Goal: Task Accomplishment & Management: Manage account settings

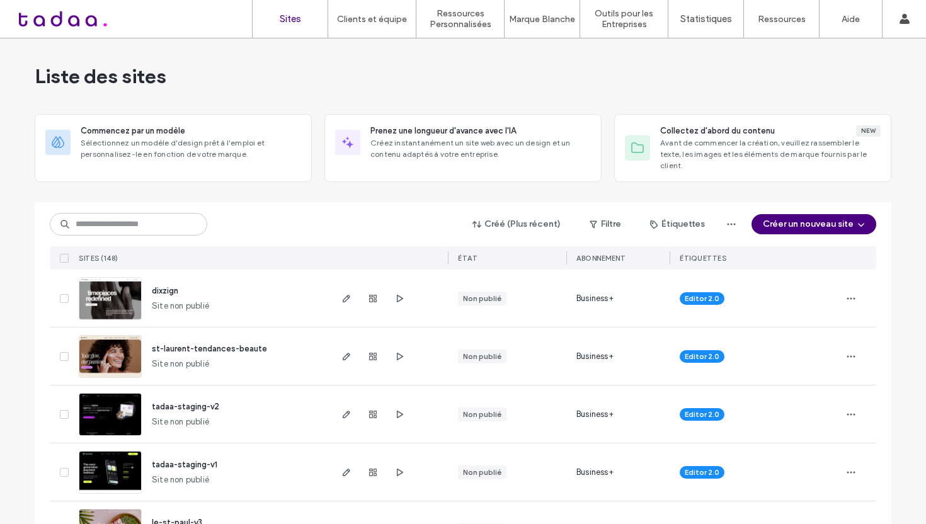
click at [142, 224] on div "Créé (Plus récent) Filtre Étiquettes Créer un nouveau site" at bounding box center [463, 224] width 826 height 24
click at [144, 218] on input at bounding box center [128, 224] width 157 height 23
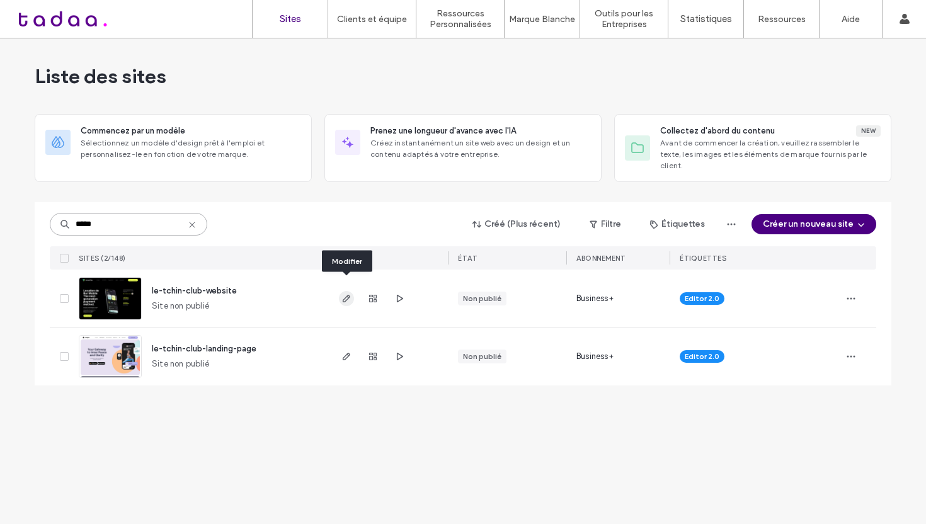
type input "*****"
click at [345, 295] on use "button" at bounding box center [347, 299] width 8 height 8
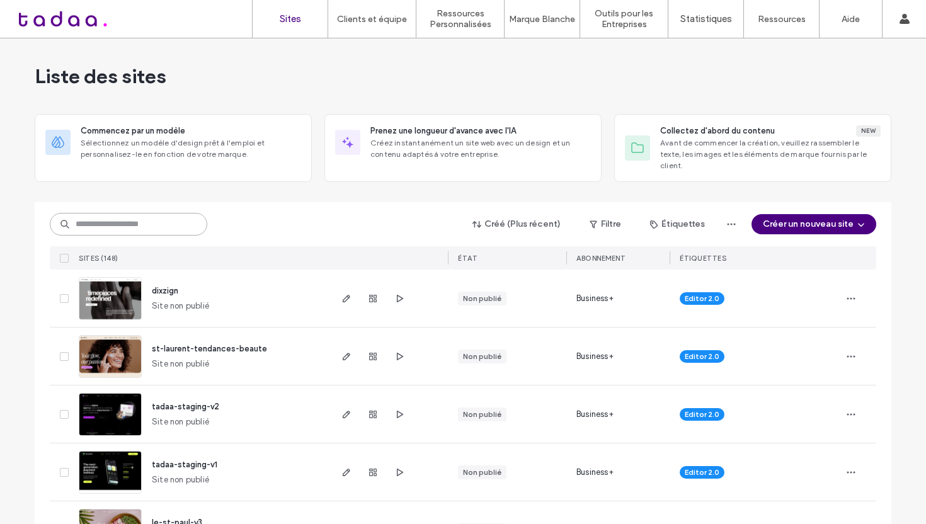
click at [174, 214] on input at bounding box center [128, 224] width 157 height 23
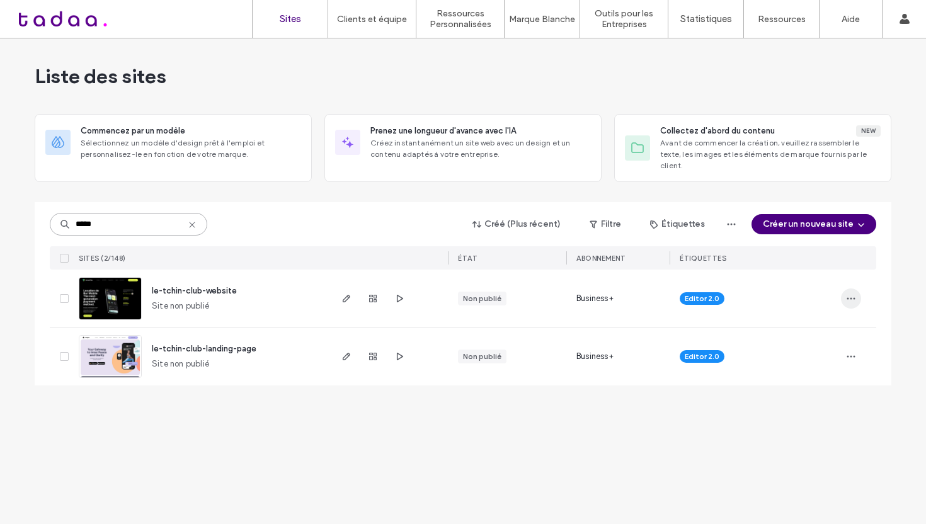
type input "*****"
click at [853, 294] on icon "button" at bounding box center [851, 299] width 10 height 10
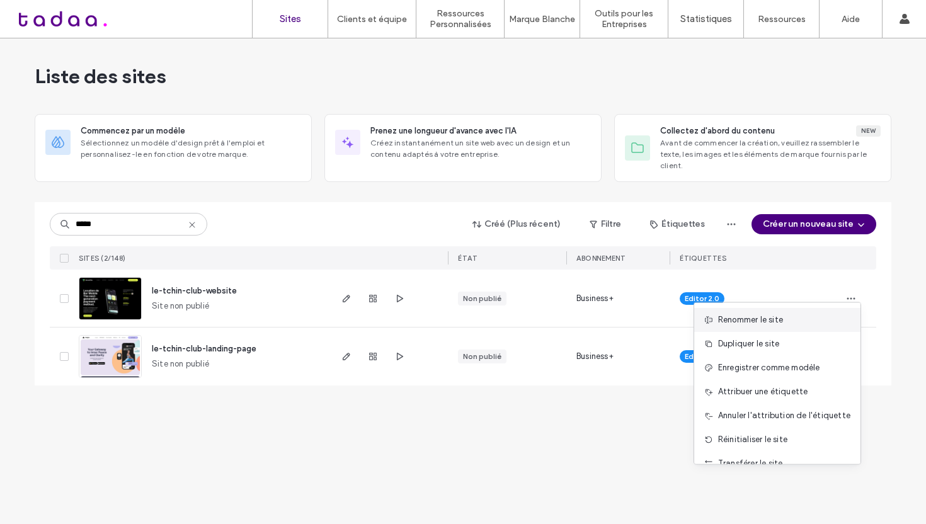
click at [759, 328] on div "Renommer le site" at bounding box center [777, 320] width 166 height 24
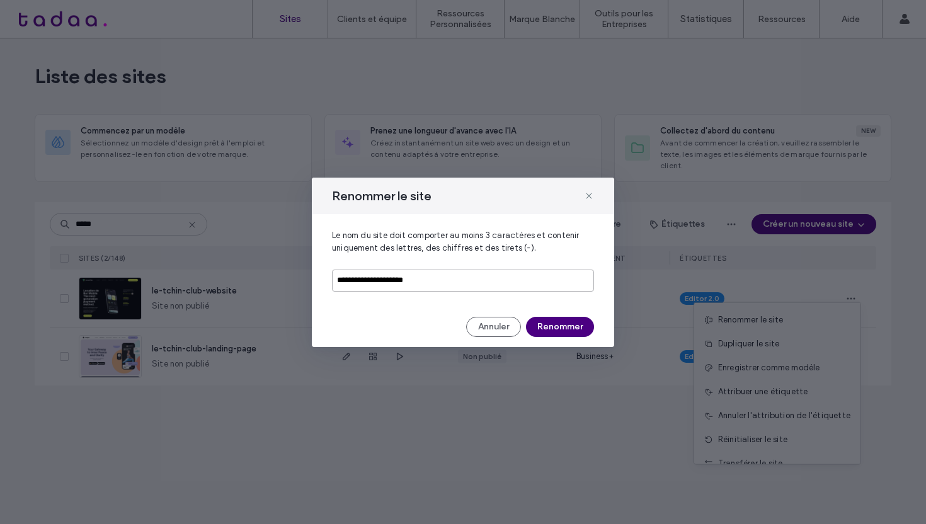
drag, startPoint x: 334, startPoint y: 279, endPoint x: 474, endPoint y: 285, distance: 140.6
click at [472, 284] on input "**********" at bounding box center [463, 281] width 262 height 22
click at [494, 324] on button "Annuler" at bounding box center [493, 327] width 55 height 20
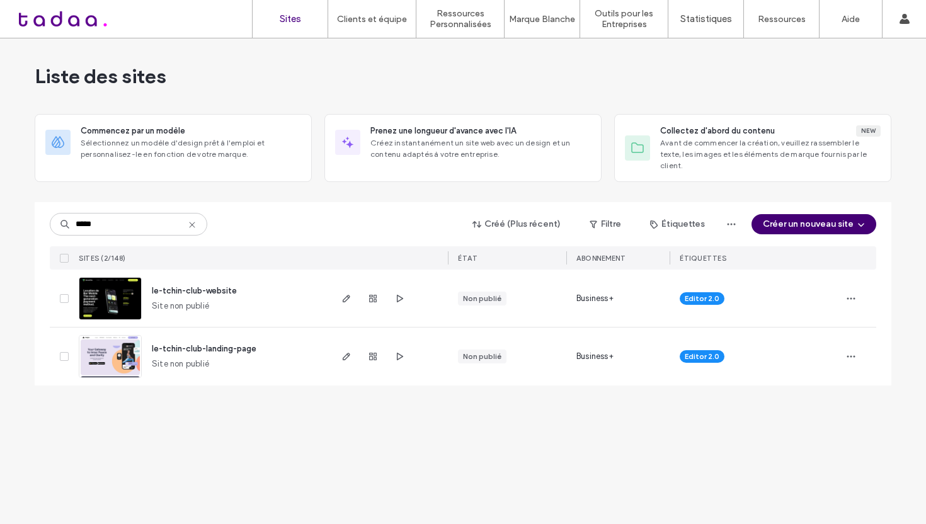
click at [827, 214] on button "Créer un nouveau site" at bounding box center [814, 224] width 125 height 20
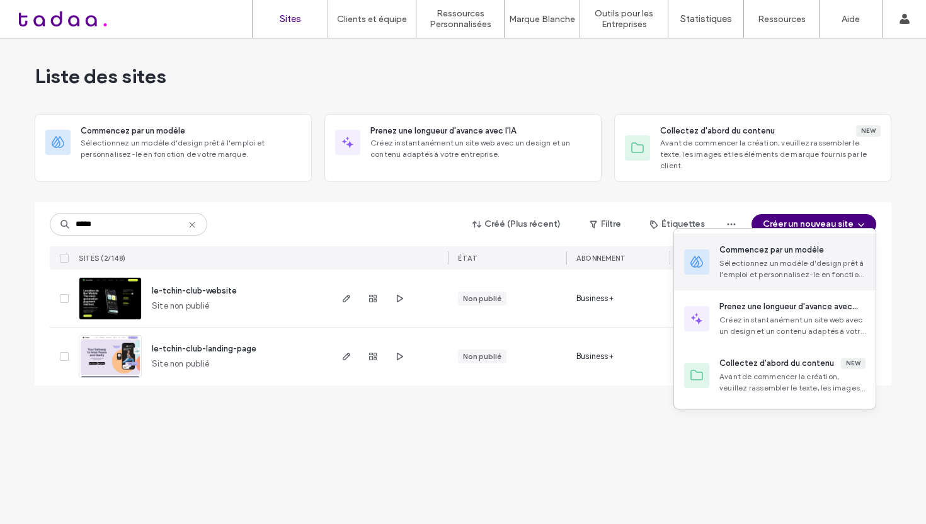
click at [767, 270] on div "Sélectionnez un modèle d'design prêt à l'emploi et personnalisez-le en fonction…" at bounding box center [792, 269] width 146 height 23
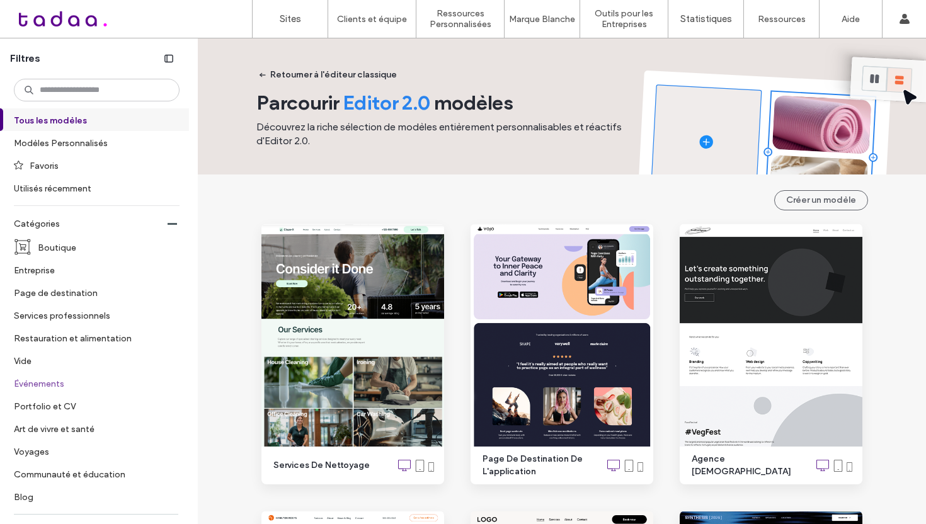
click at [46, 387] on label "Événements" at bounding box center [91, 383] width 155 height 22
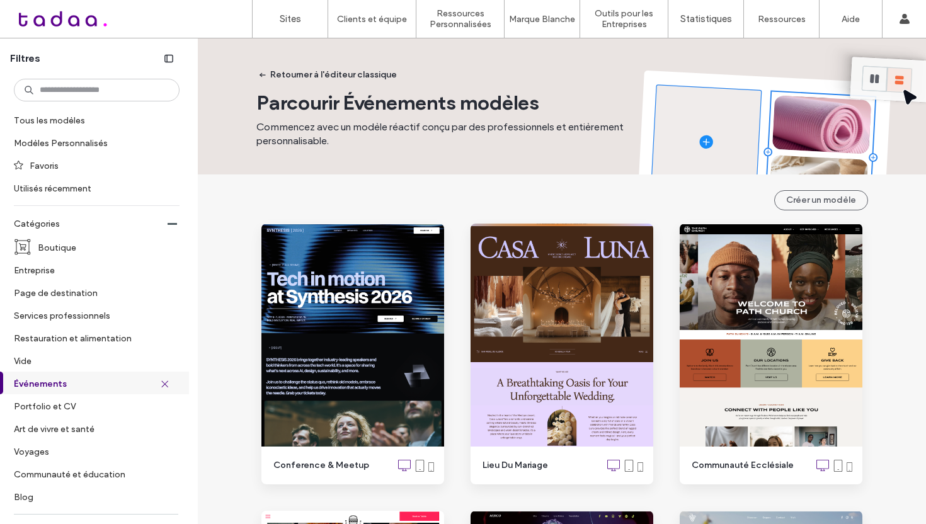
click at [160, 385] on icon at bounding box center [164, 383] width 8 height 8
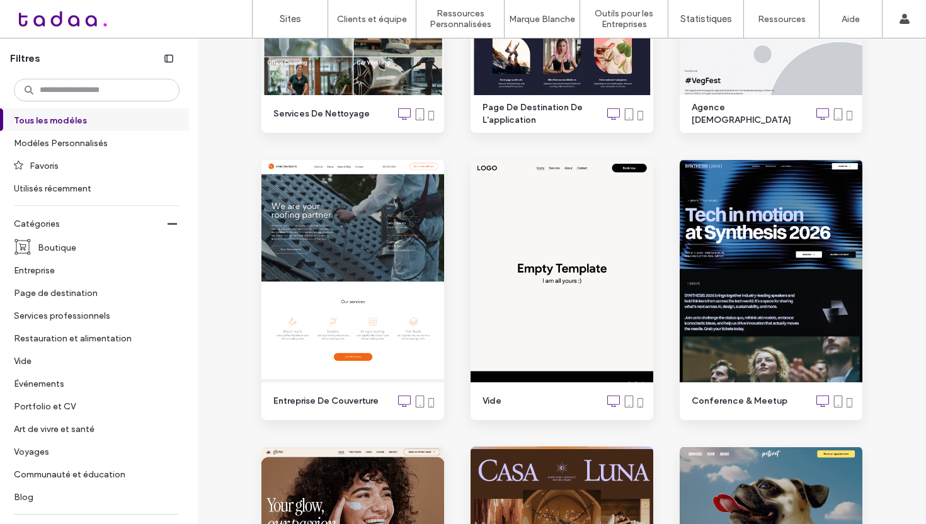
scroll to position [380, 0]
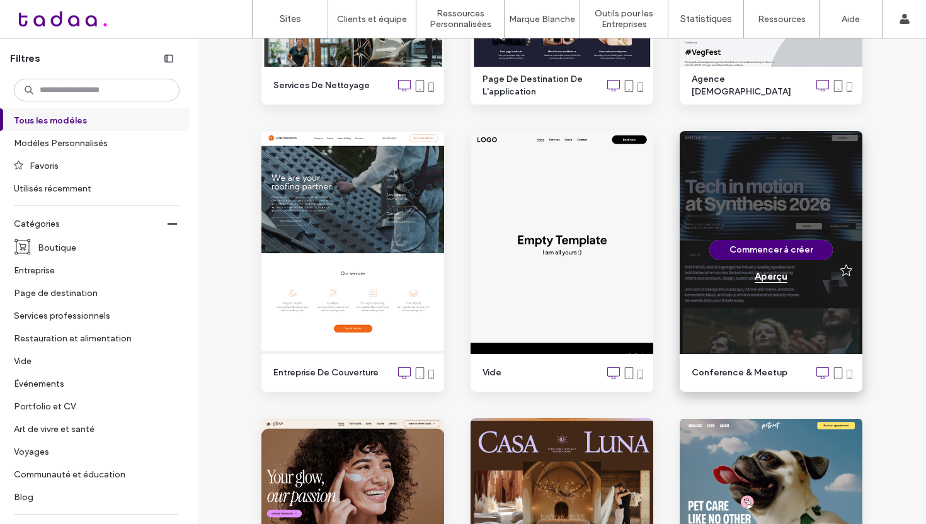
click at [765, 273] on div "Aperçu" at bounding box center [771, 276] width 33 height 11
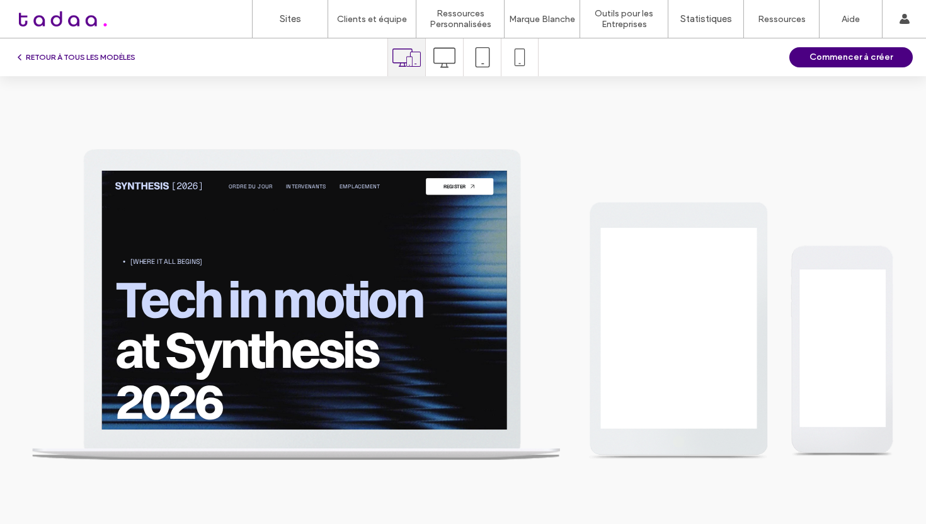
scroll to position [0, 0]
click at [454, 51] on icon at bounding box center [444, 58] width 22 height 22
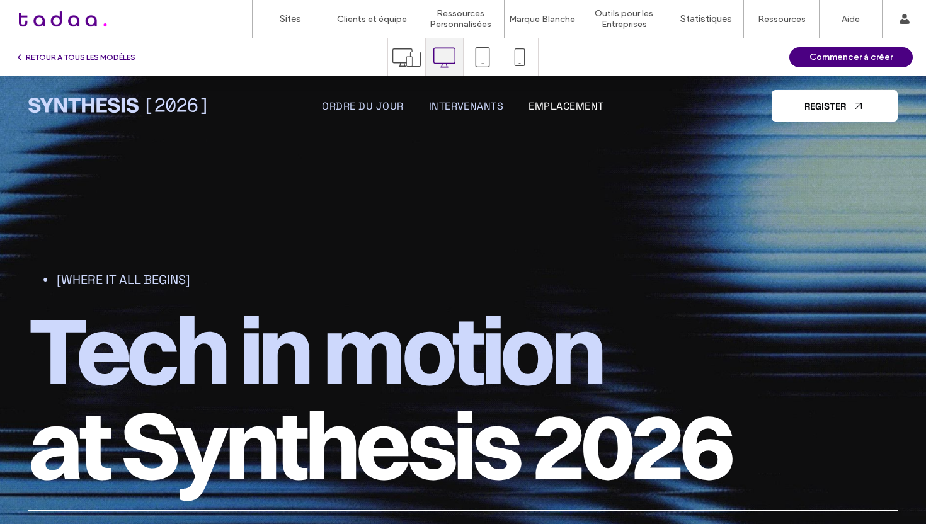
click at [572, 108] on span "Emplacement" at bounding box center [566, 106] width 75 height 13
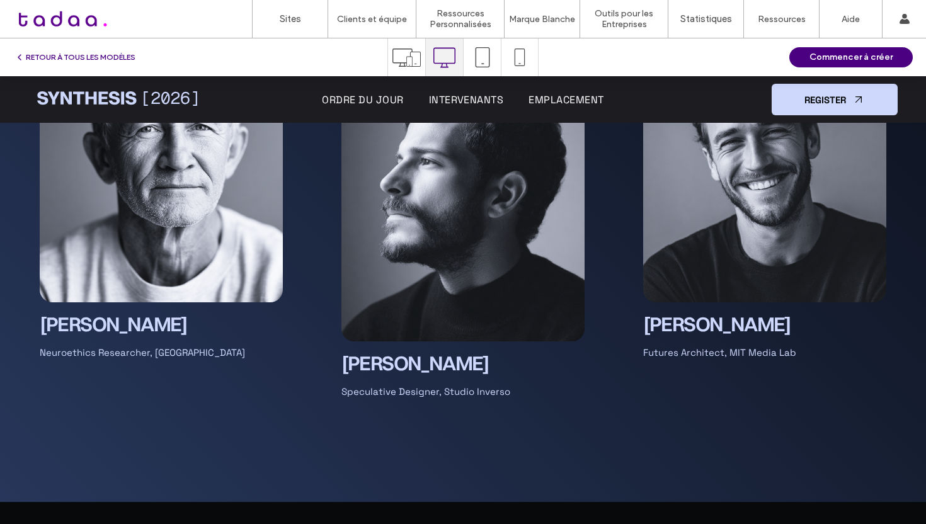
scroll to position [4846, 0]
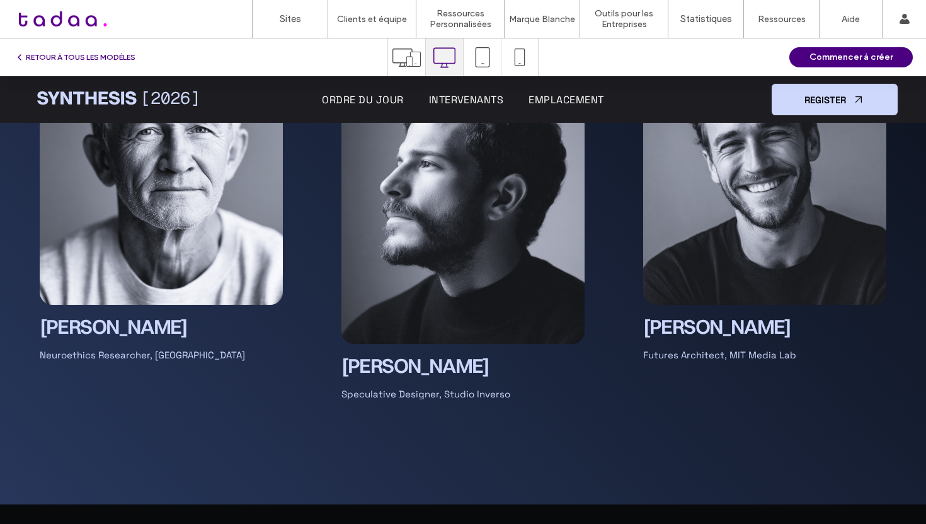
click at [495, 100] on span "Intervenants" at bounding box center [466, 99] width 75 height 13
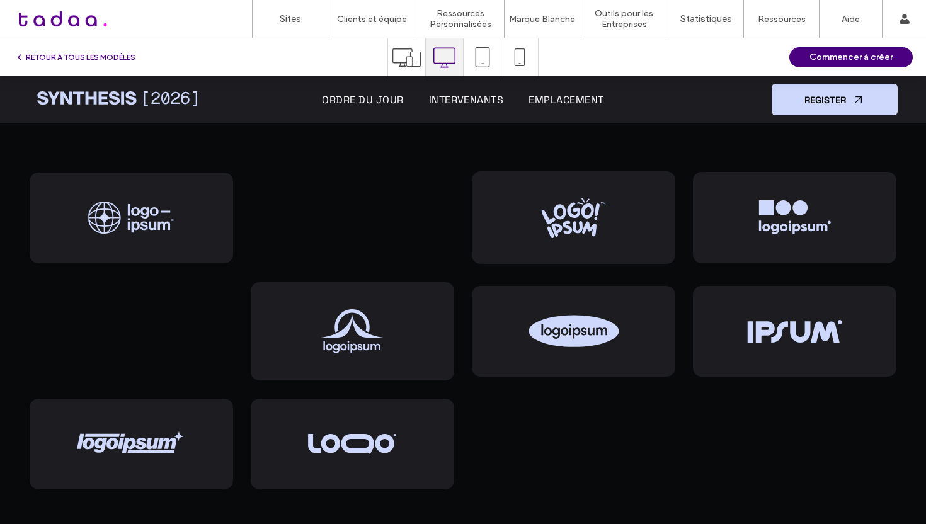
scroll to position [3585, 0]
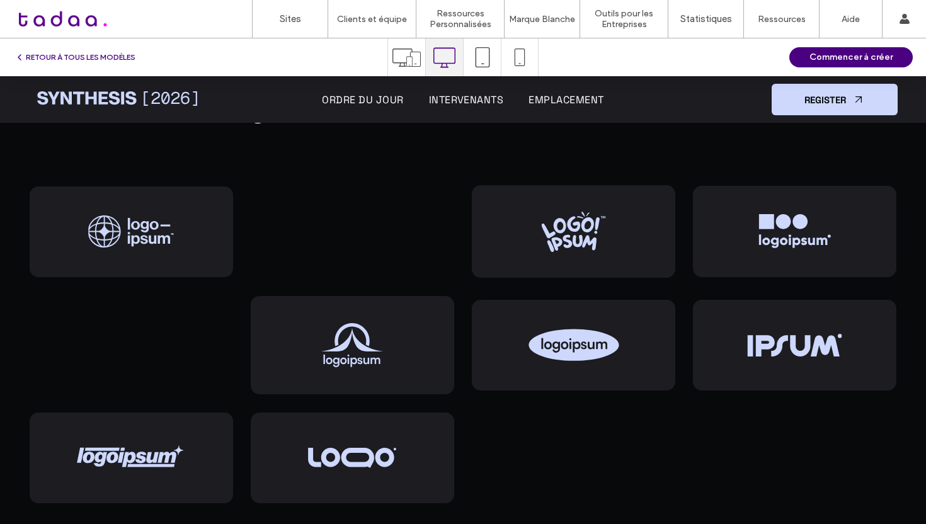
click at [393, 95] on span "Ordre du jour" at bounding box center [362, 99] width 81 height 13
click at [393, 98] on span "Ordre du jour" at bounding box center [362, 99] width 81 height 13
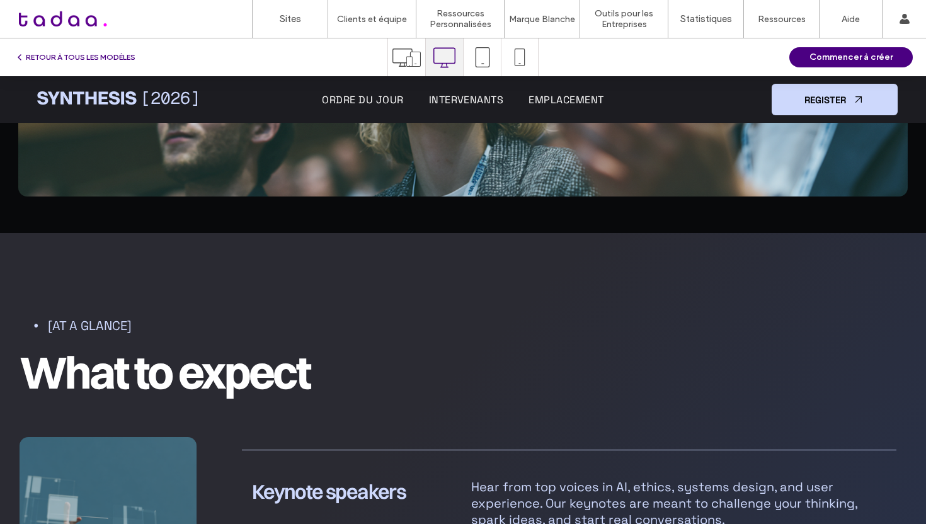
scroll to position [1001, 0]
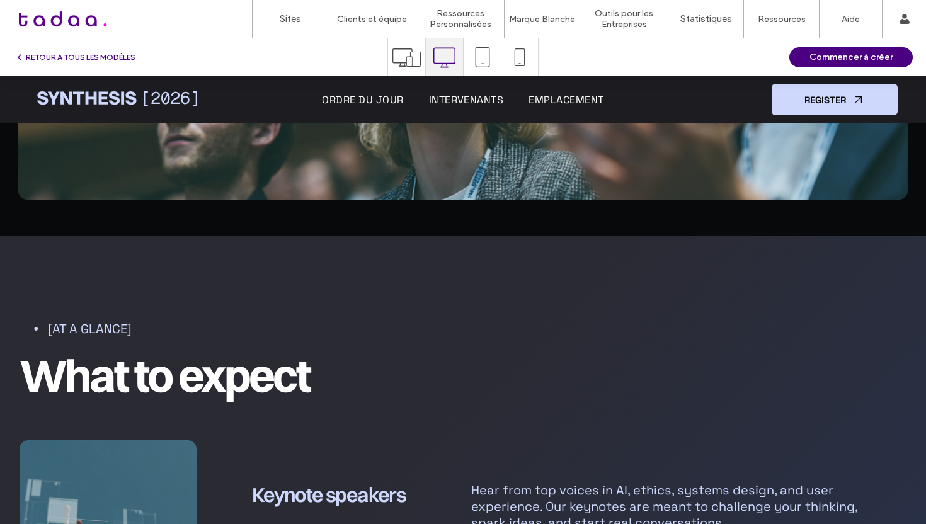
click at [384, 105] on span "Ordre du jour" at bounding box center [362, 99] width 81 height 13
click at [384, 104] on span "Ordre du jour" at bounding box center [362, 99] width 81 height 13
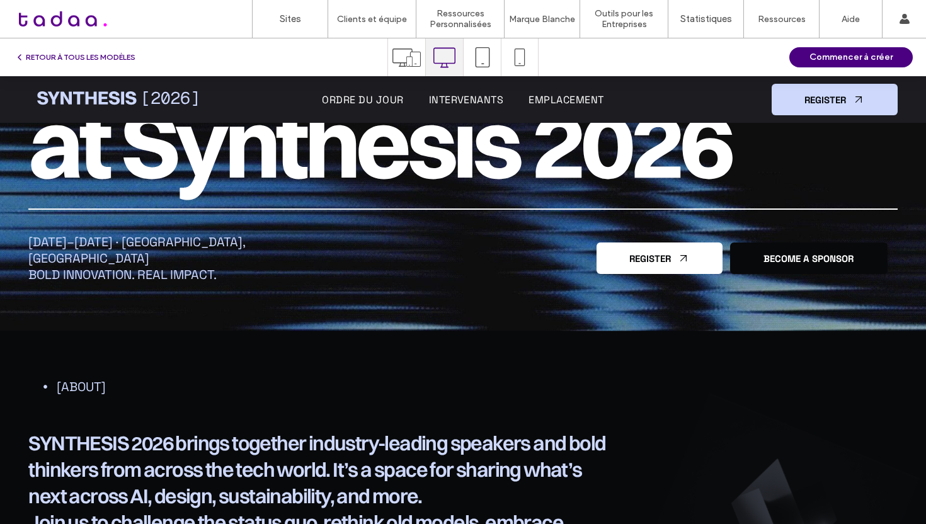
scroll to position [0, 0]
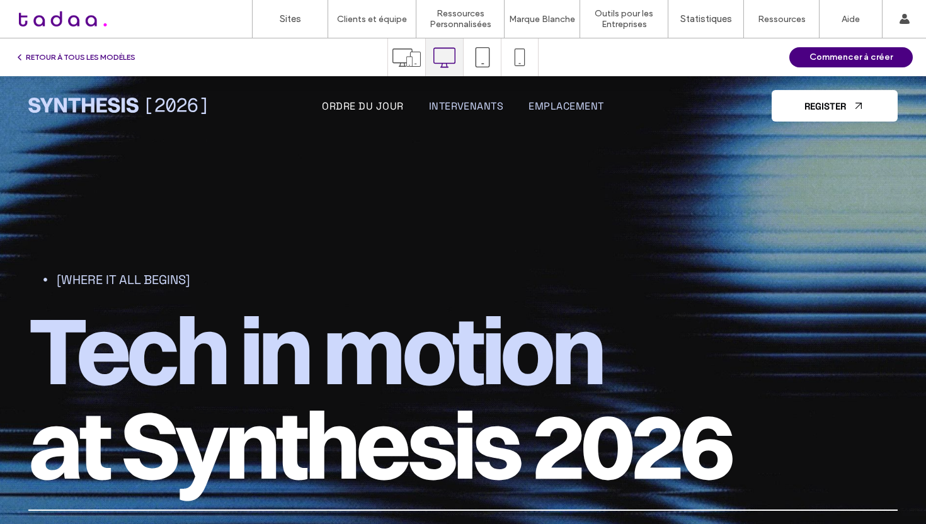
click at [376, 107] on span "Ordre du jour" at bounding box center [362, 106] width 81 height 13
click at [370, 106] on span "Ordre du jour" at bounding box center [362, 106] width 81 height 13
click at [149, 277] on span "[Where it all begins]" at bounding box center [124, 280] width 134 height 16
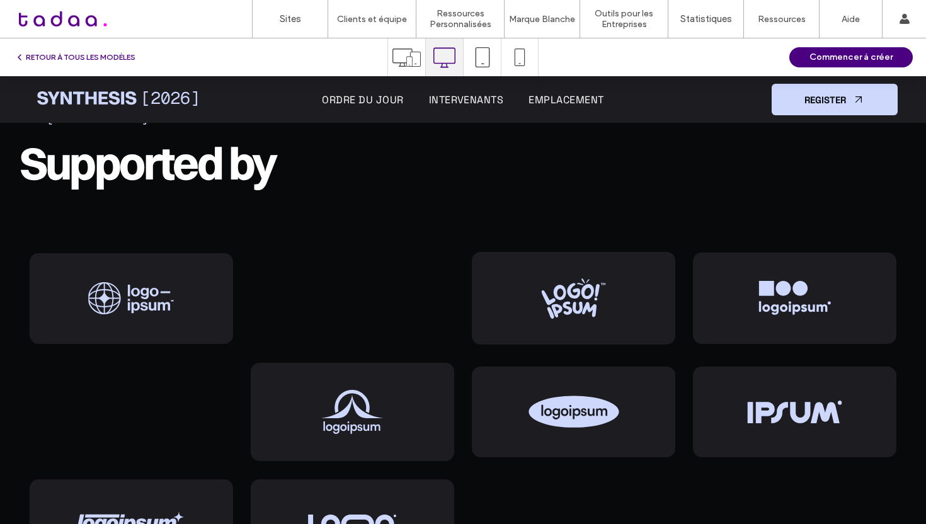
scroll to position [3521, 0]
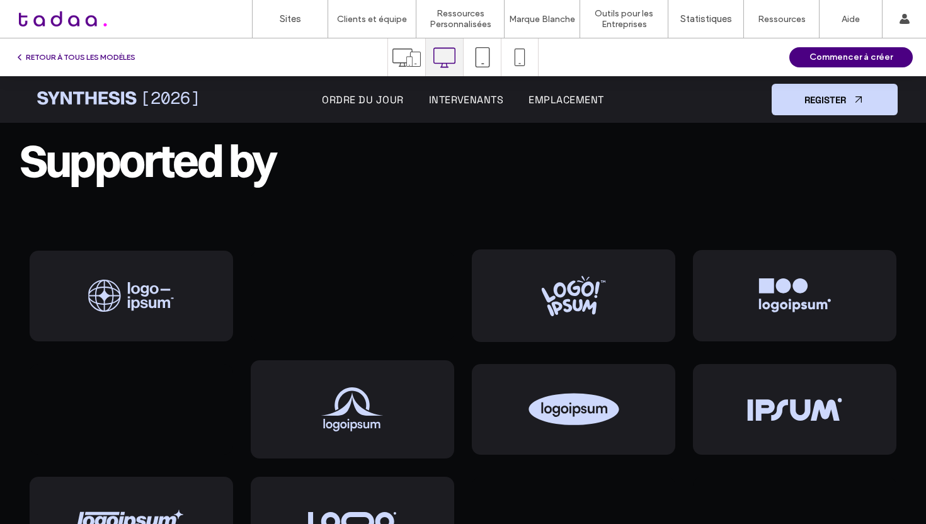
click at [386, 307] on div at bounding box center [353, 296] width 204 height 91
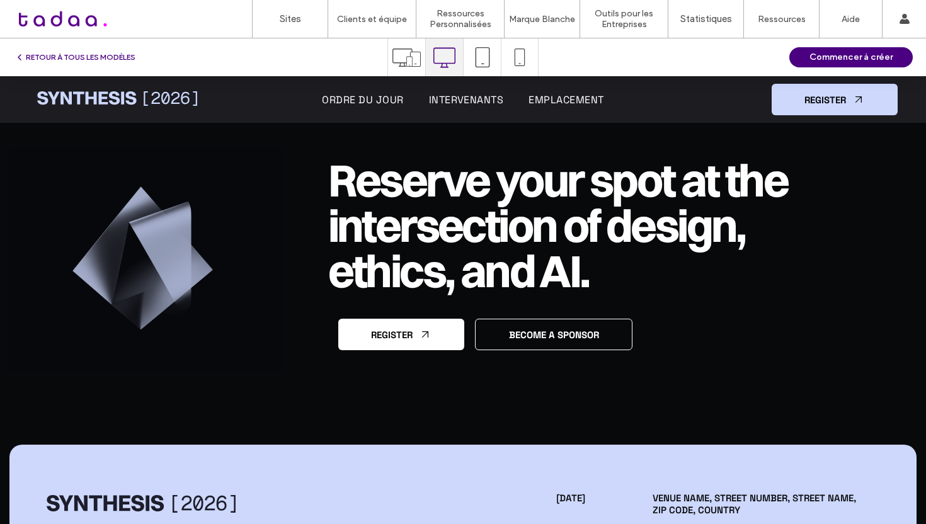
scroll to position [6974, 0]
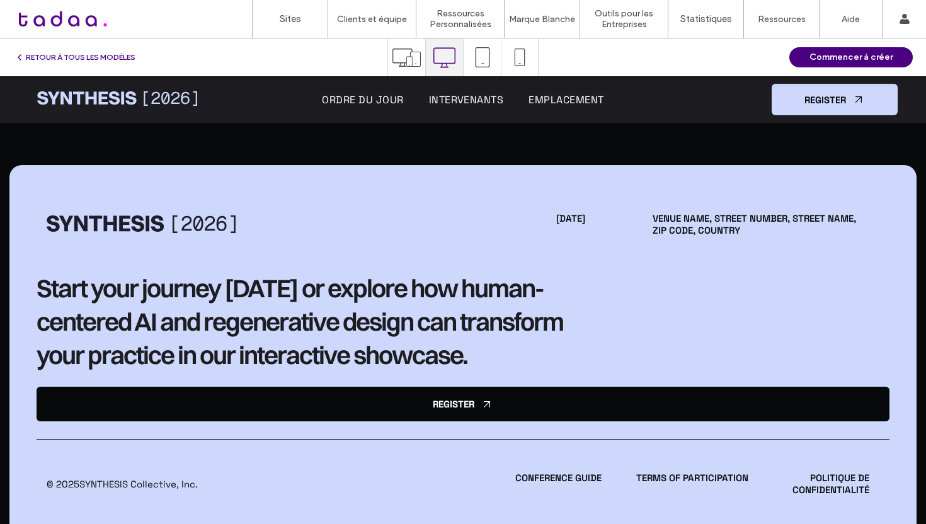
click at [443, 93] on div "Ordre du jour Intervenants Emplacement" at bounding box center [463, 99] width 445 height 39
click at [443, 98] on span "Intervenants" at bounding box center [466, 99] width 75 height 13
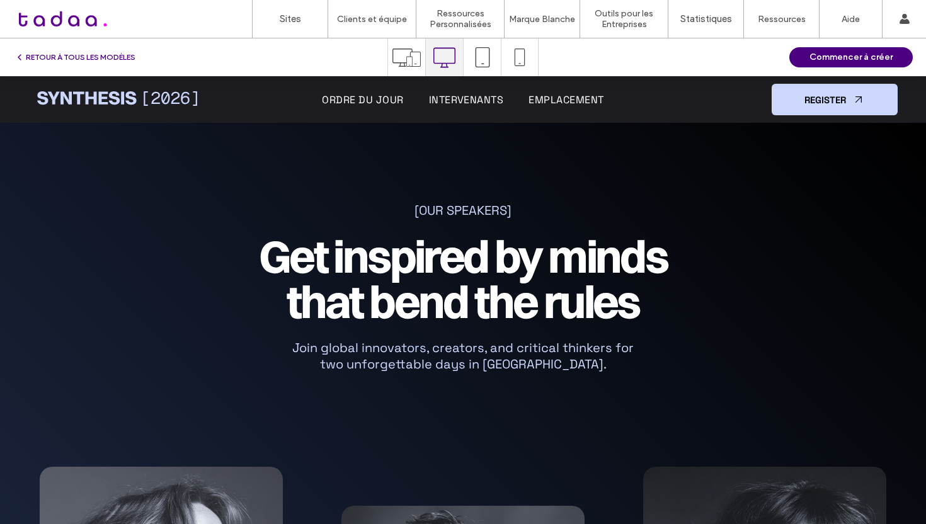
click at [544, 98] on span "Emplacement" at bounding box center [566, 99] width 75 height 13
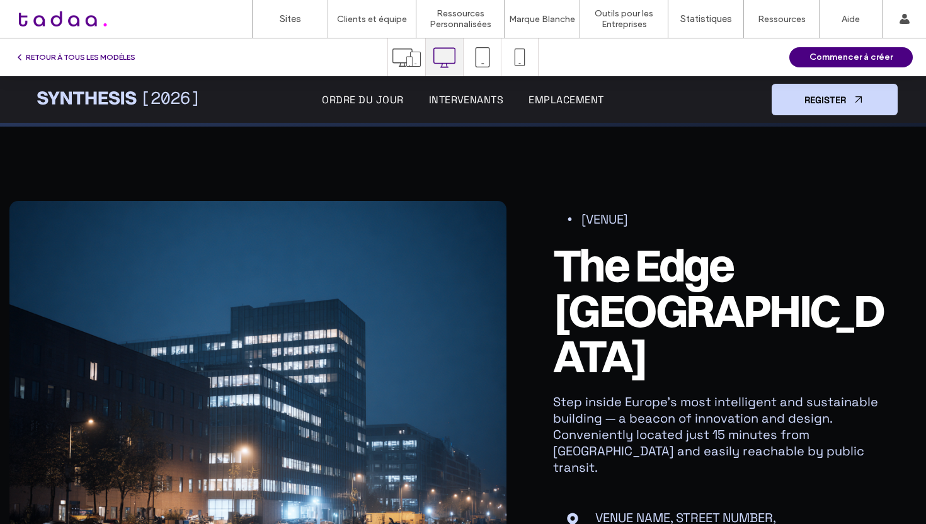
scroll to position [5225, 0]
click at [862, 56] on button "Commencer à créer" at bounding box center [850, 57] width 123 height 20
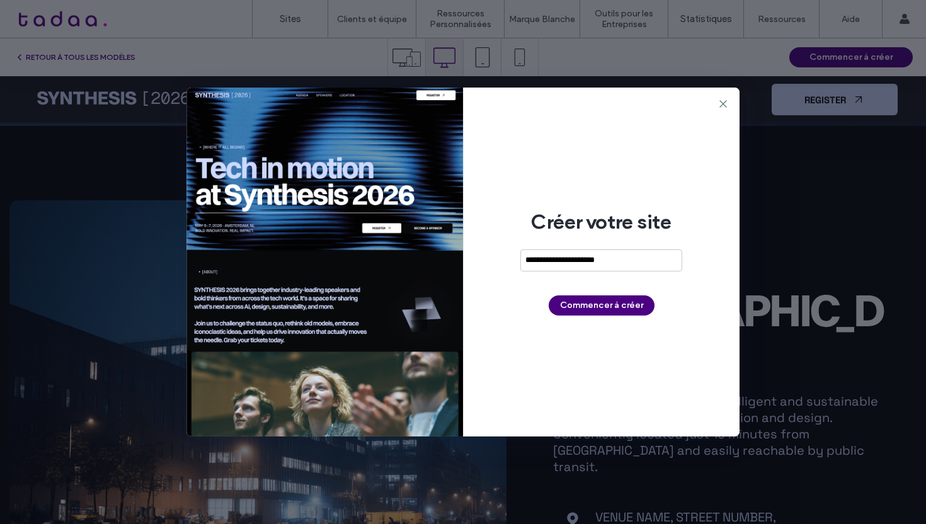
type input "**********"
click at [667, 312] on div "**********" at bounding box center [602, 262] width 277 height 349
click at [634, 306] on button "Commencer à créer" at bounding box center [602, 305] width 106 height 20
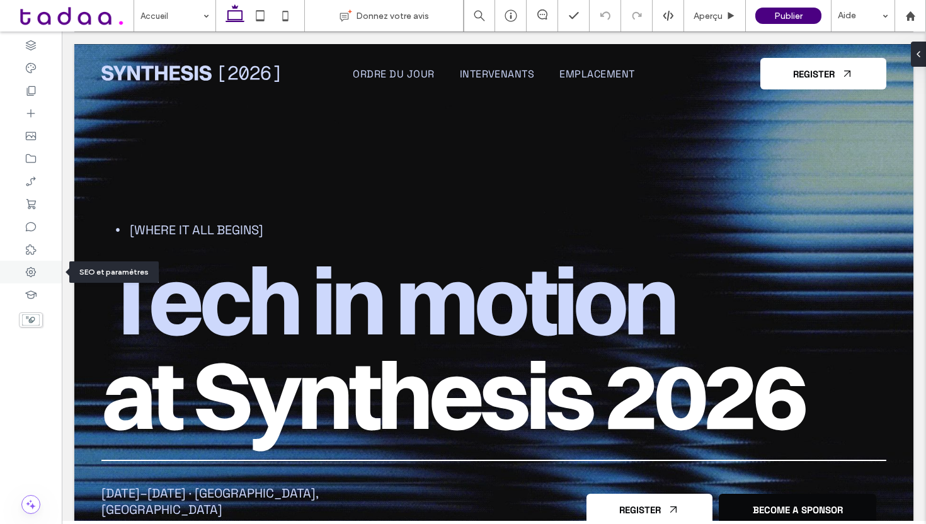
click at [35, 275] on icon at bounding box center [31, 272] width 13 height 13
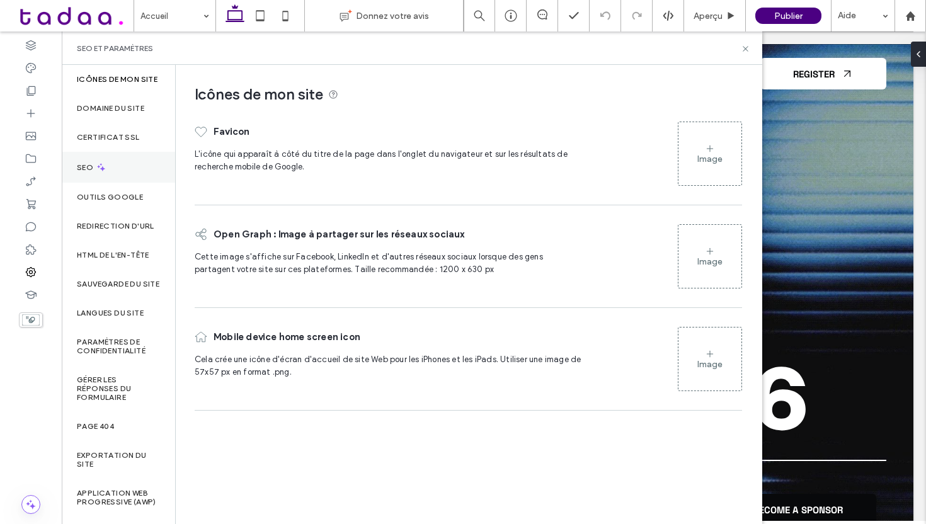
click at [87, 172] on label "SEO" at bounding box center [86, 167] width 19 height 9
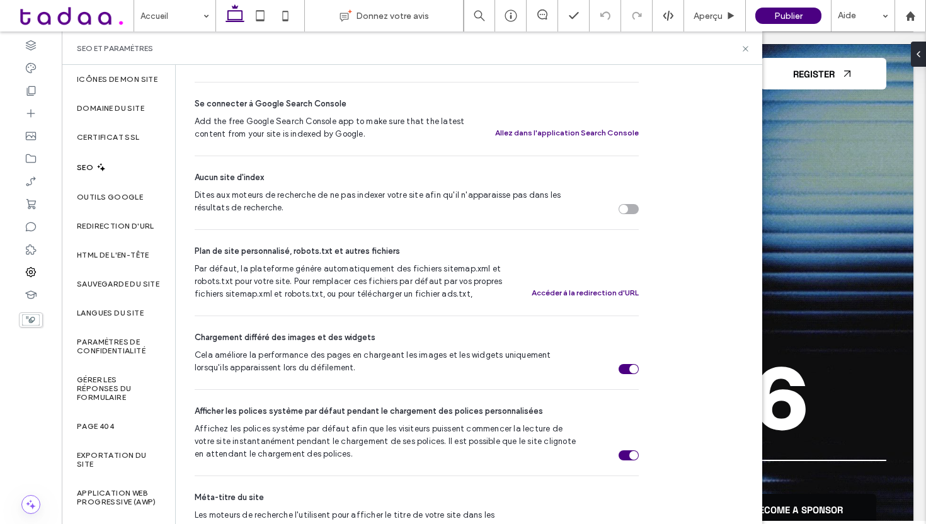
scroll to position [474, 0]
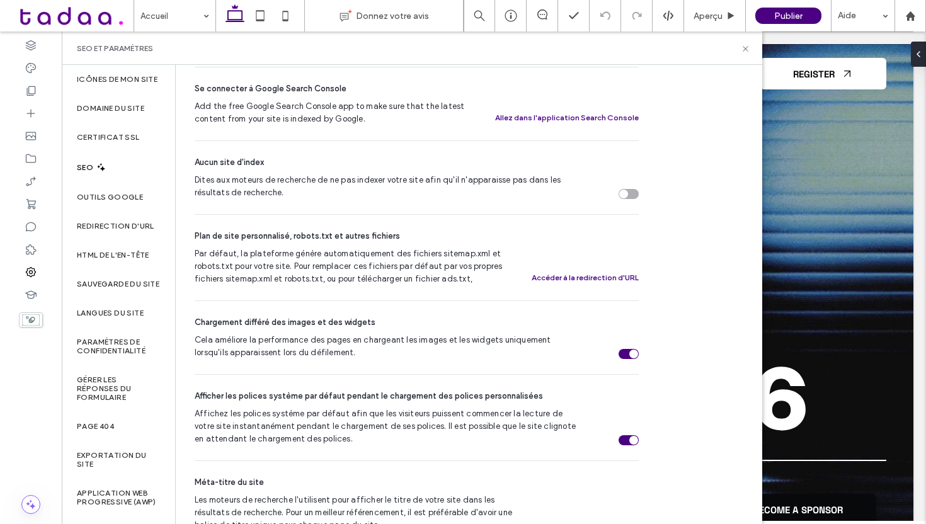
click at [636, 191] on div "Dites aux moteurs de recherche de ne pas indexer votre site afin qu'il n'appara…" at bounding box center [629, 194] width 20 height 10
click at [748, 45] on icon at bounding box center [745, 48] width 9 height 9
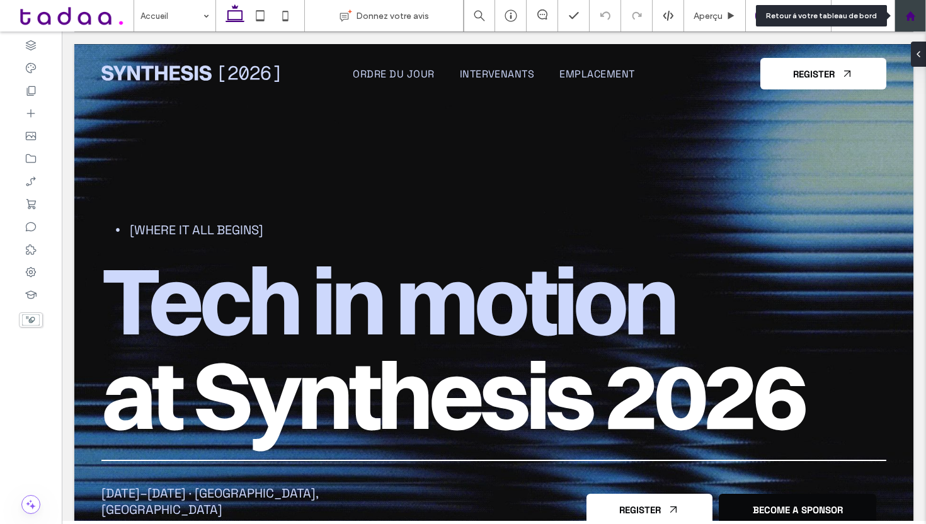
click at [912, 11] on icon at bounding box center [910, 16] width 11 height 11
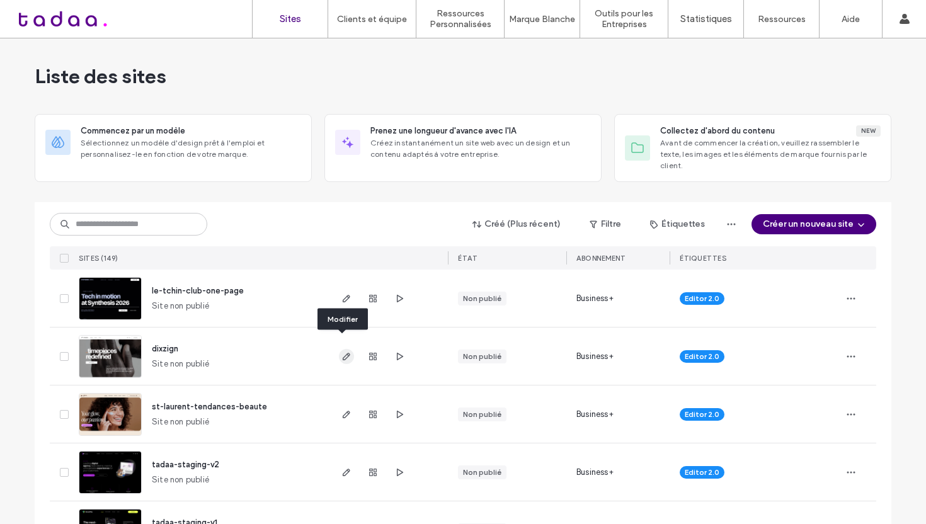
click at [348, 349] on span "button" at bounding box center [346, 356] width 15 height 15
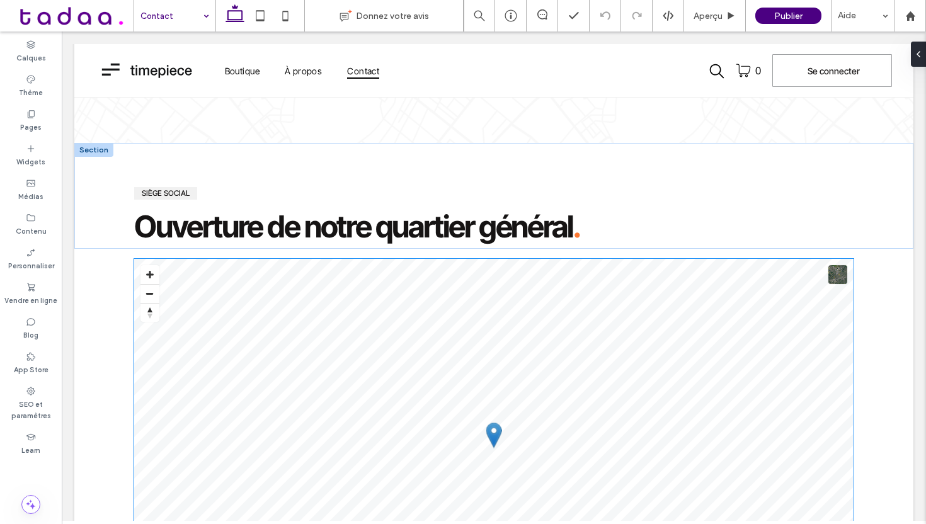
scroll to position [357, 0]
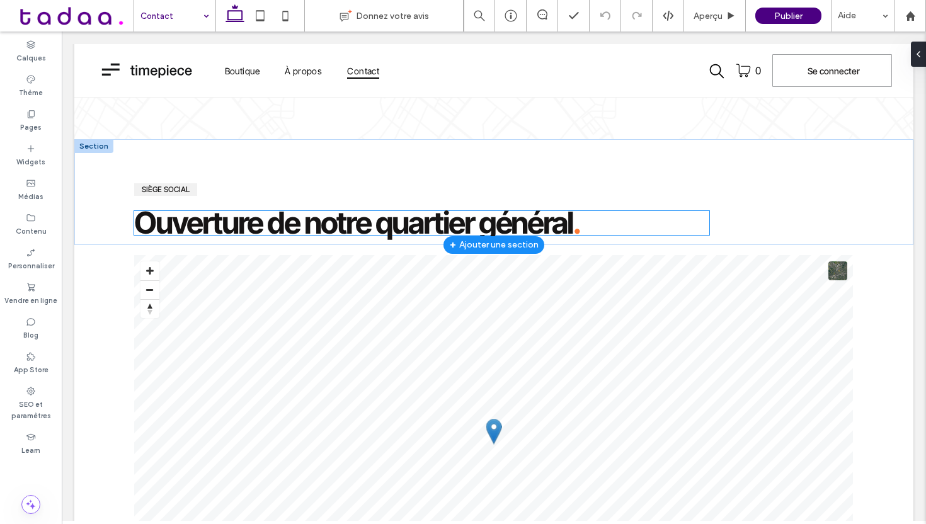
click at [232, 218] on span "Ouverture de notre quartier général" at bounding box center [353, 222] width 438 height 37
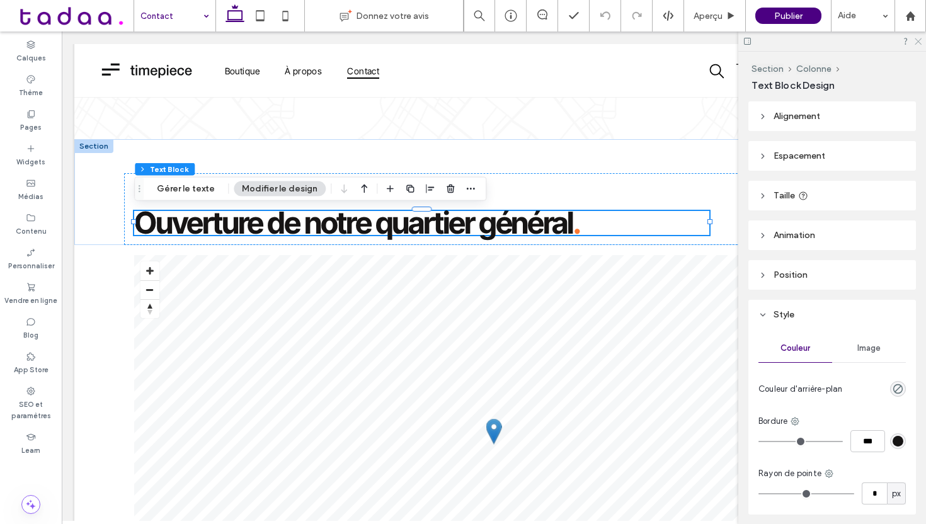
click at [919, 41] on icon at bounding box center [917, 41] width 8 height 8
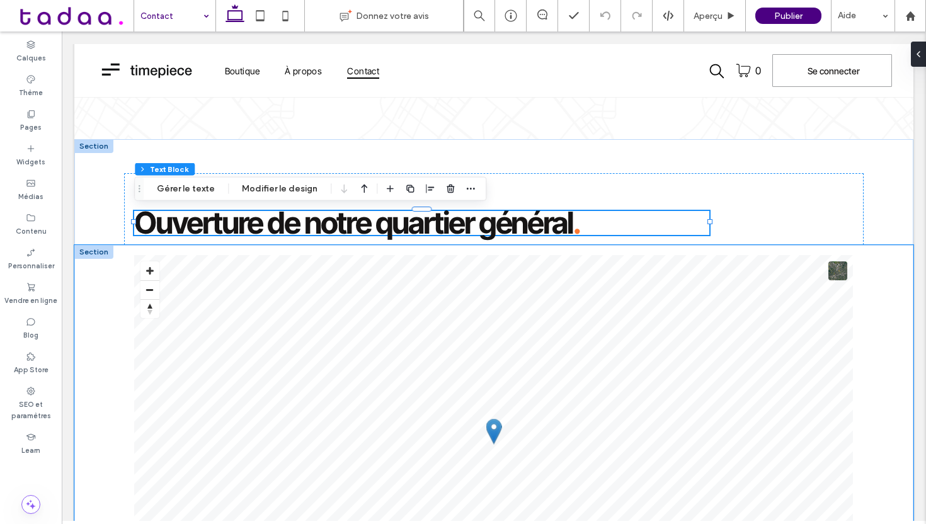
click at [86, 277] on div "© Mapbox © OpenStreetMap Improve this map" at bounding box center [493, 461] width 839 height 432
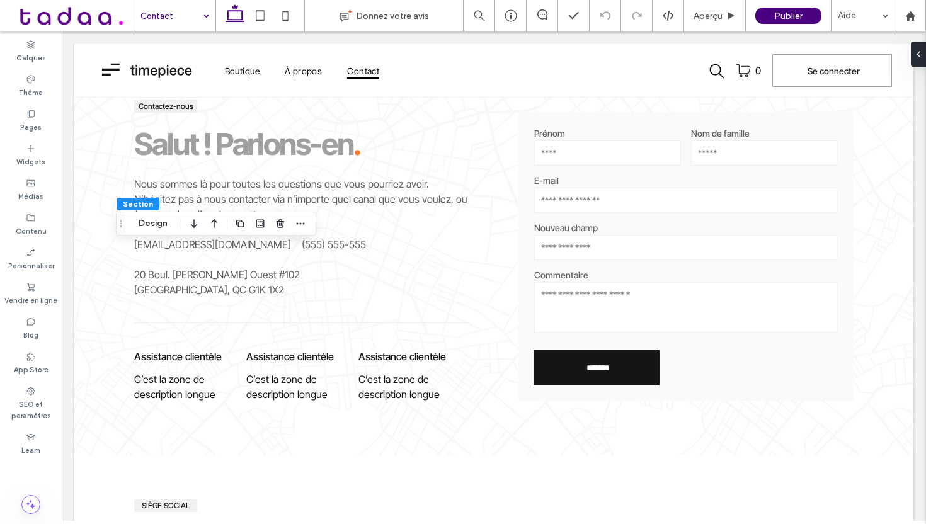
scroll to position [0, 0]
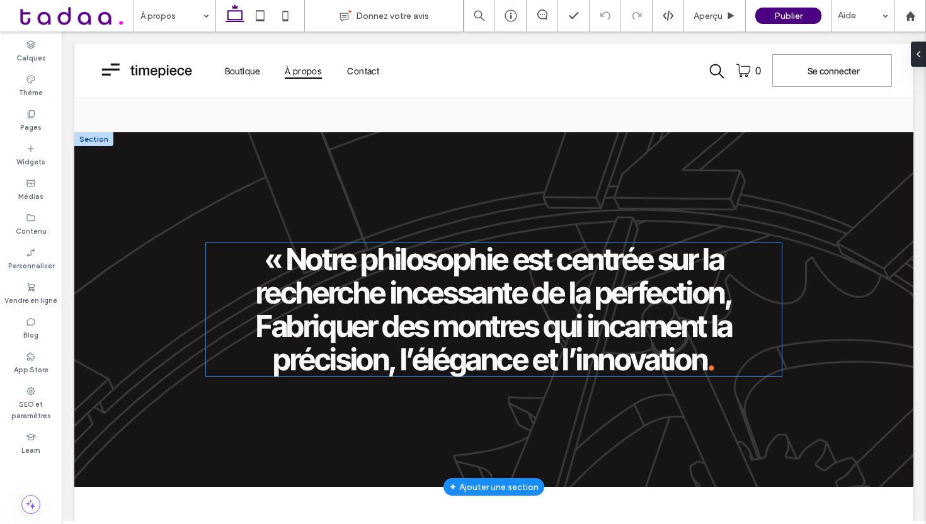
scroll to position [2243, 0]
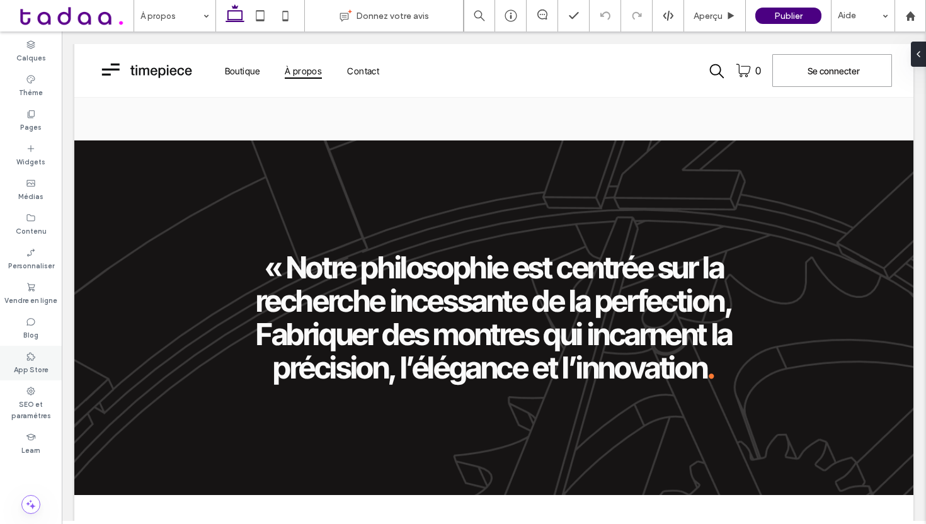
click at [31, 360] on icon at bounding box center [31, 357] width 10 height 10
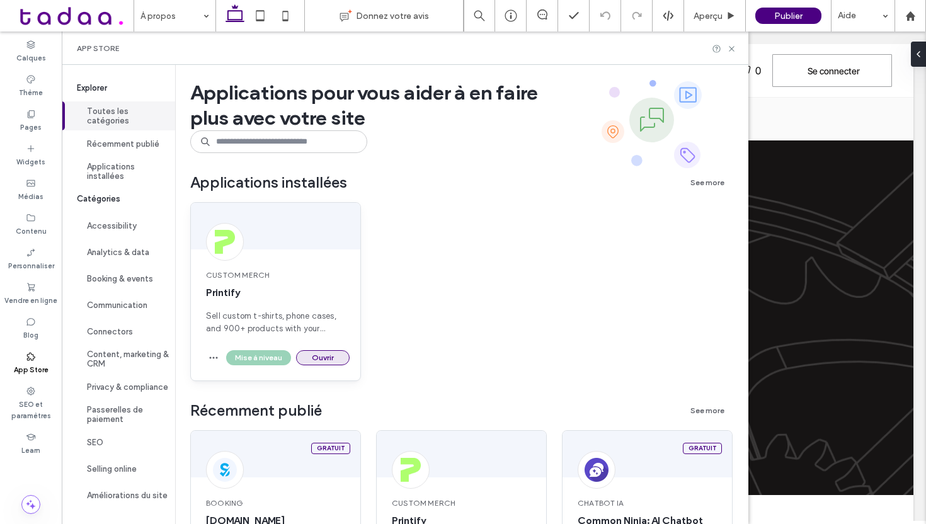
click at [326, 358] on button "Ouvrir" at bounding box center [323, 357] width 54 height 15
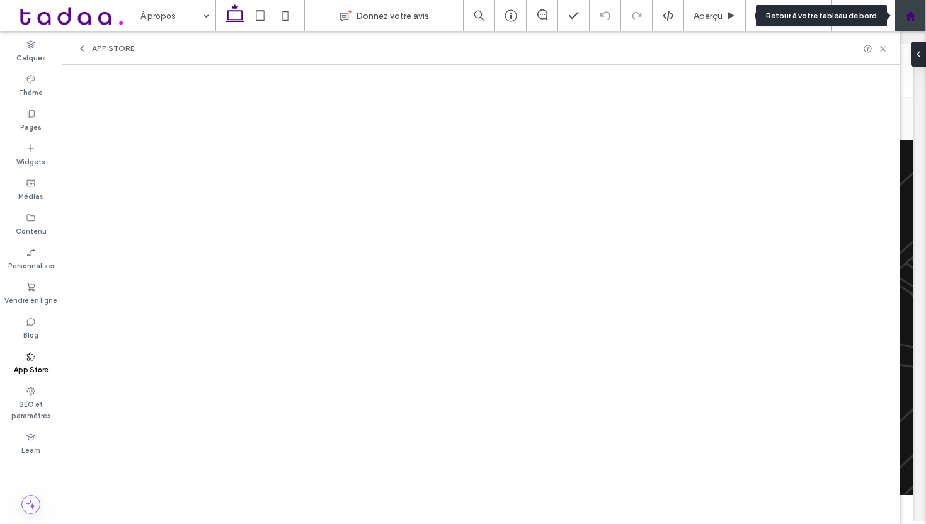
click at [908, 16] on use at bounding box center [909, 15] width 9 height 9
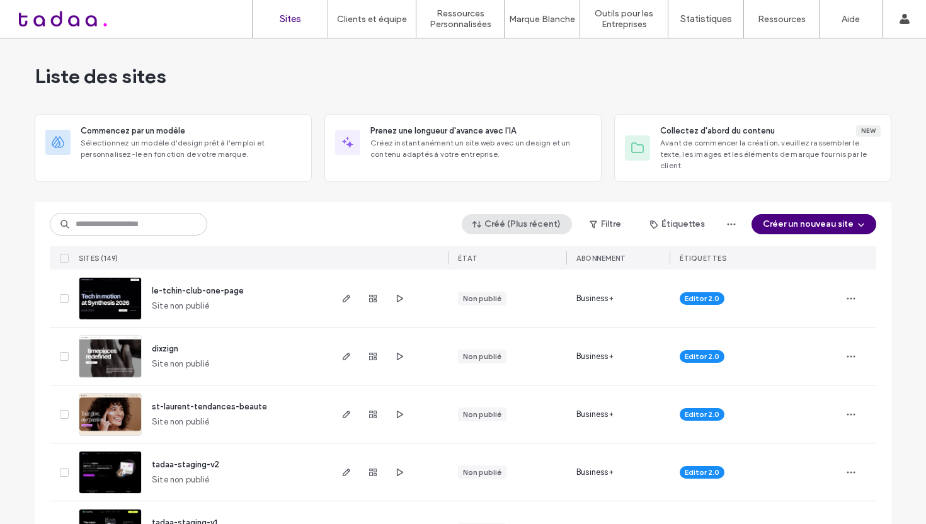
click at [493, 214] on button "Créé (Plus récent)" at bounding box center [517, 224] width 110 height 20
click at [489, 261] on span "Publié(e)" at bounding box center [502, 264] width 33 height 13
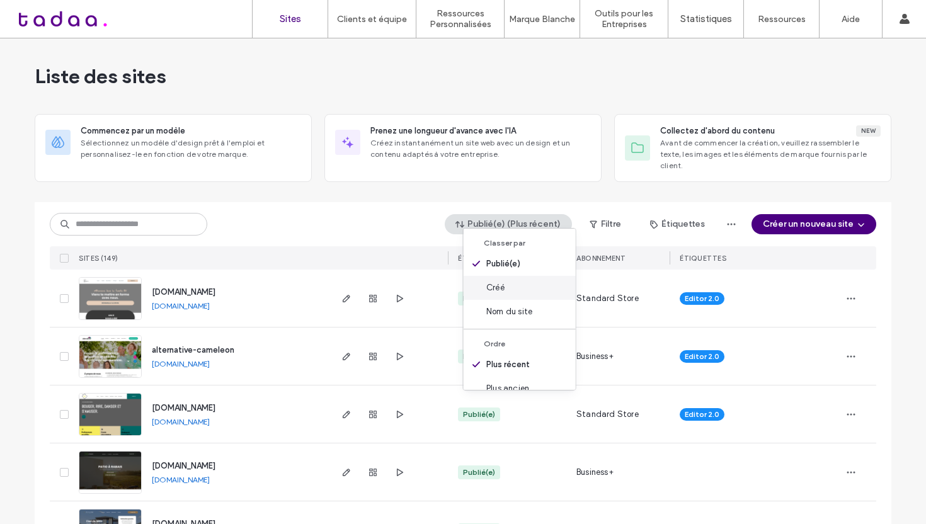
click at [506, 288] on div "Créé" at bounding box center [520, 288] width 112 height 24
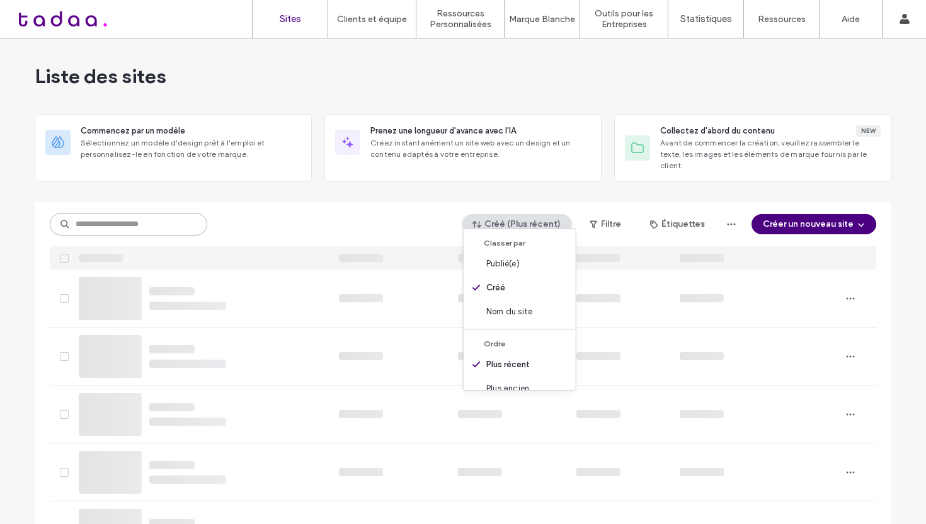
click at [112, 213] on input at bounding box center [128, 224] width 157 height 23
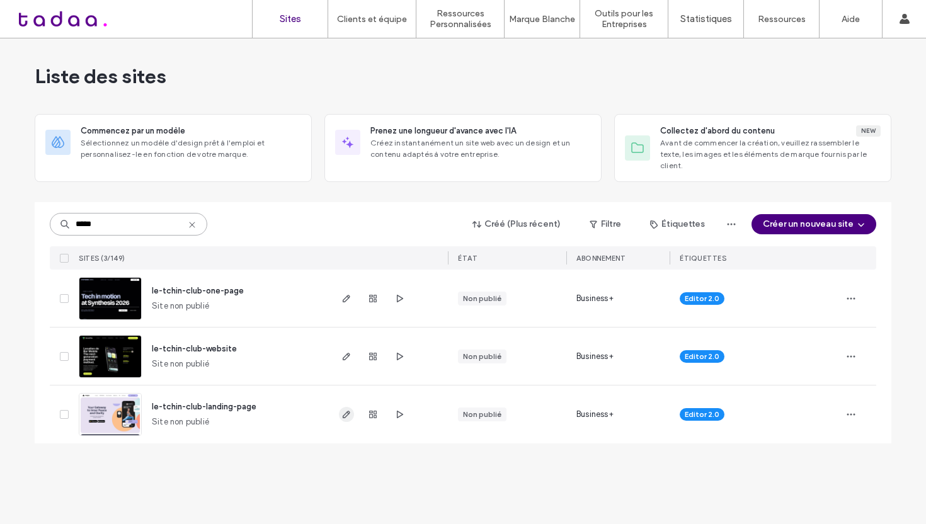
type input "*****"
click at [347, 409] on icon "button" at bounding box center [346, 414] width 10 height 10
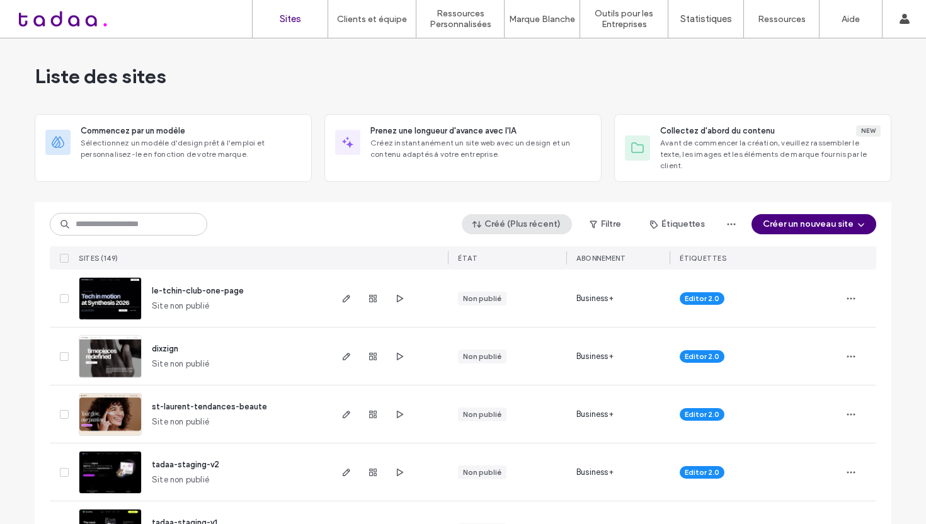
click at [484, 215] on span "button" at bounding box center [478, 224] width 13 height 19
click at [492, 274] on div "Publié(e)" at bounding box center [520, 264] width 112 height 24
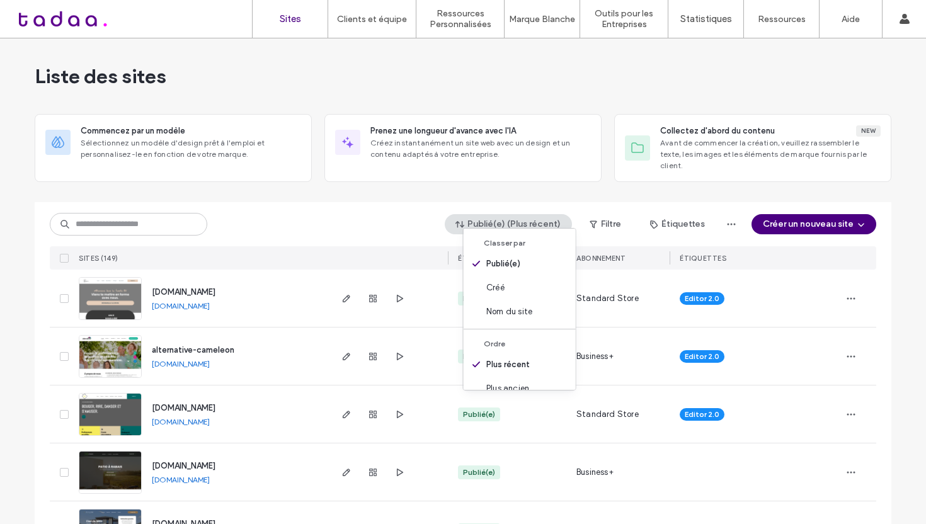
click at [375, 67] on div "Liste des sites" at bounding box center [463, 76] width 857 height 76
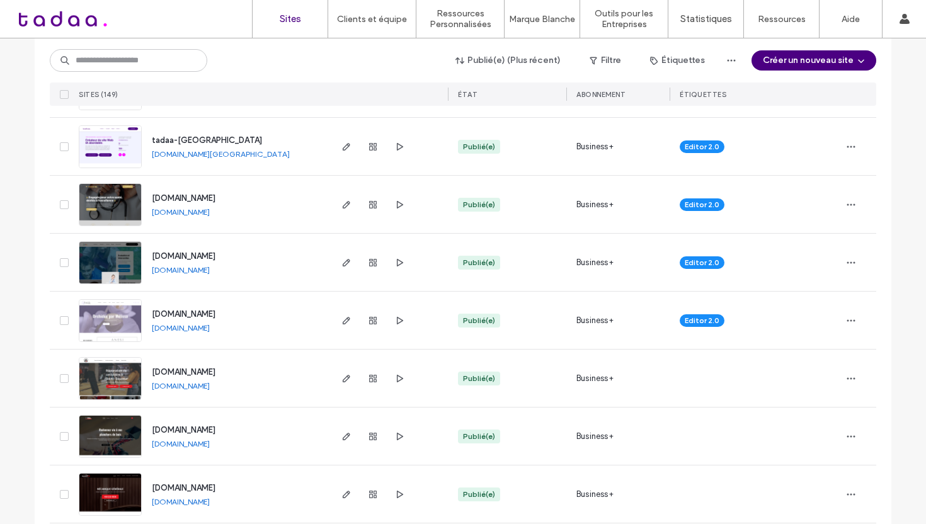
scroll to position [445, 0]
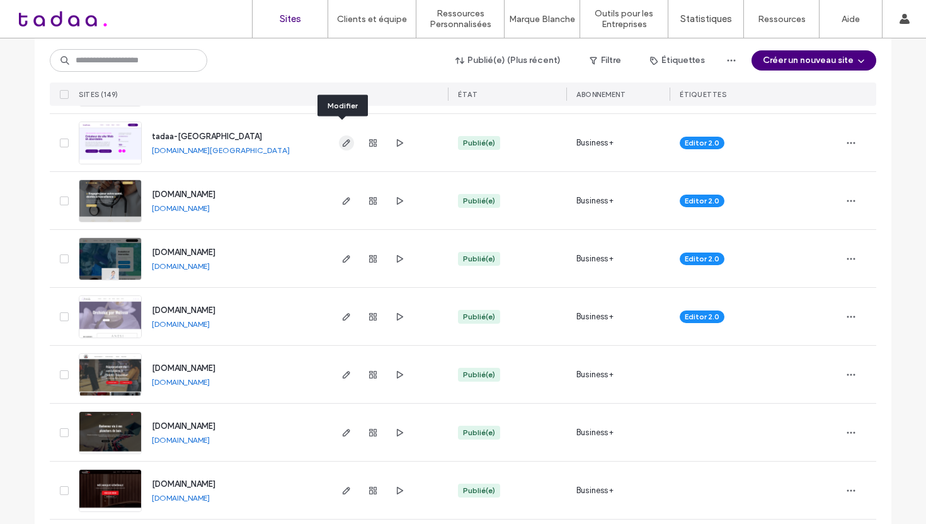
click at [345, 137] on span "button" at bounding box center [346, 142] width 15 height 15
